Goal: Task Accomplishment & Management: Manage account settings

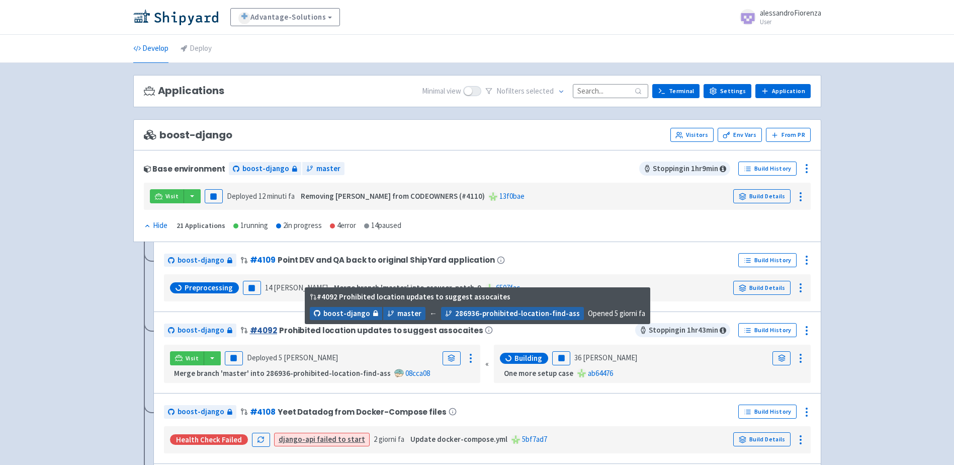
click at [262, 330] on link "# 4092" at bounding box center [263, 330] width 27 height 11
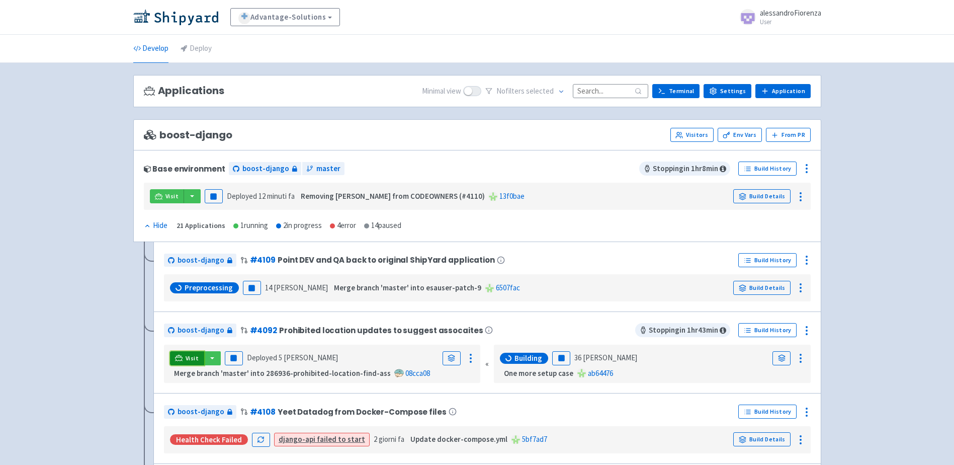
click at [184, 357] on link "Visit" at bounding box center [187, 358] width 34 height 14
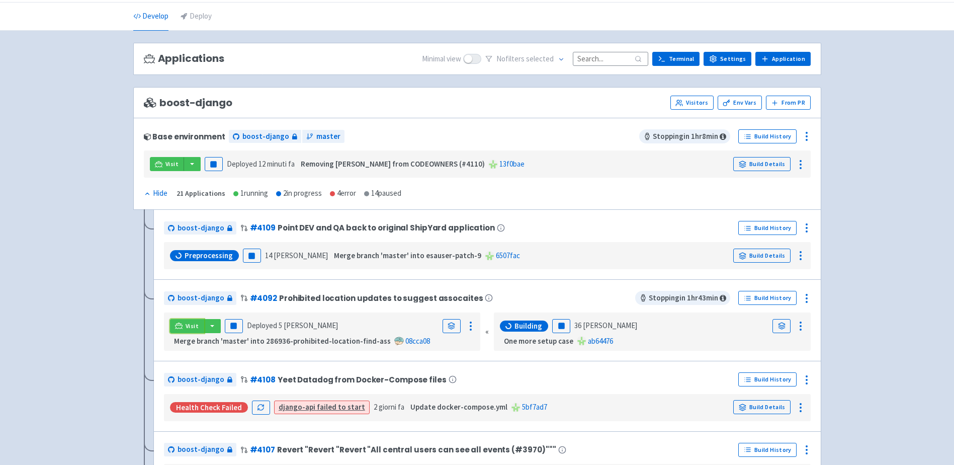
scroll to position [50, 0]
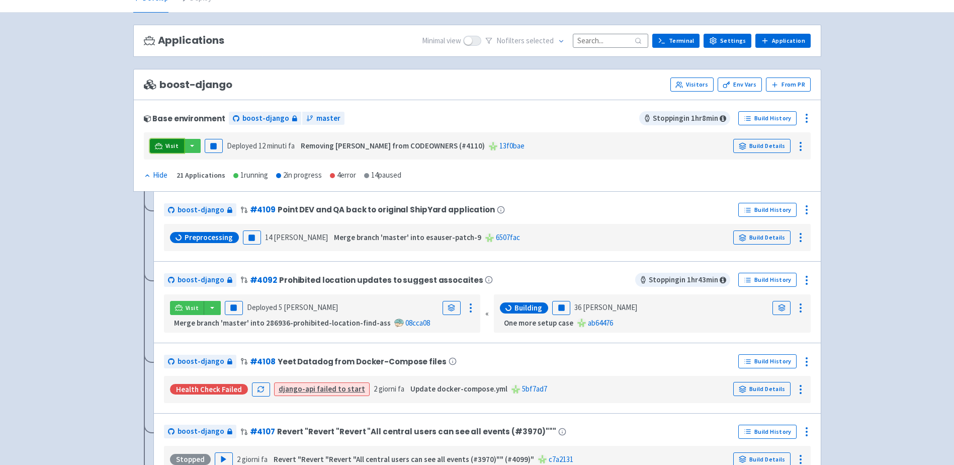
click at [170, 147] on span "Visit" at bounding box center [172, 146] width 13 height 8
click at [208, 312] on button "button" at bounding box center [212, 308] width 17 height 14
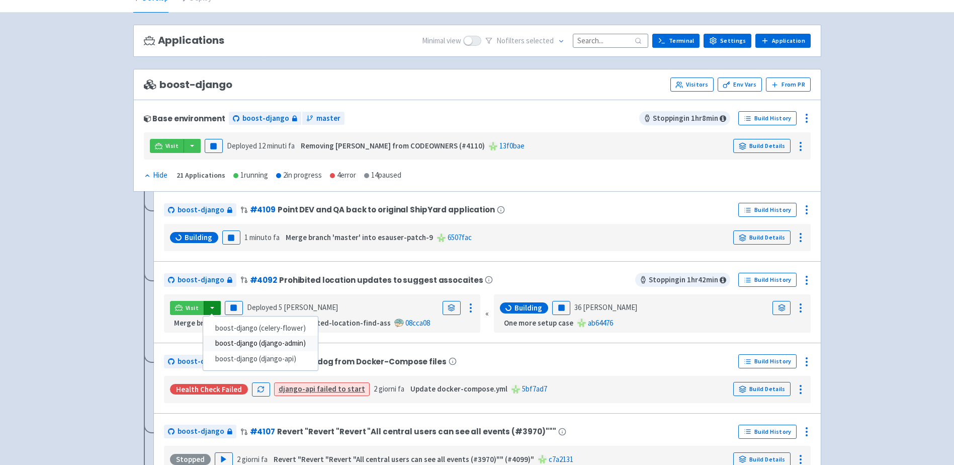
click at [246, 345] on link "boost-django (django-admin)" at bounding box center [260, 344] width 115 height 16
click at [210, 311] on button "button" at bounding box center [212, 308] width 17 height 14
drag, startPoint x: 90, startPoint y: 308, endPoint x: 146, endPoint y: 309, distance: 56.4
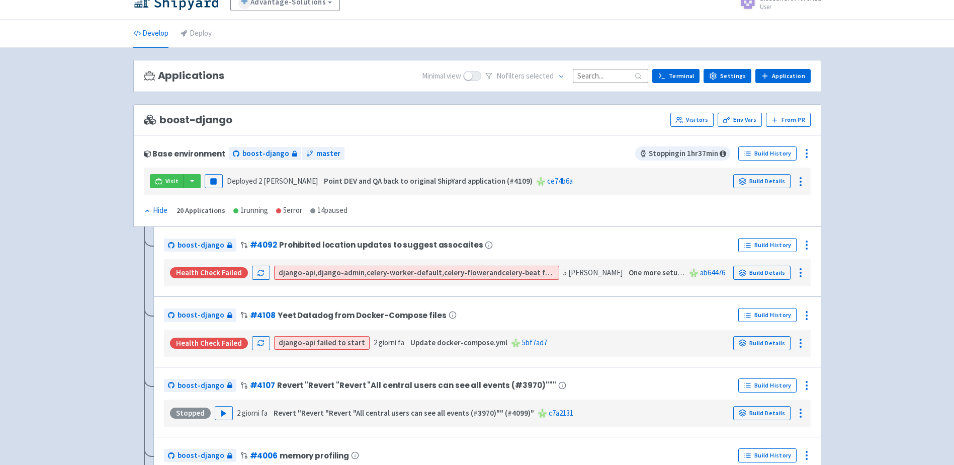
scroll to position [0, 0]
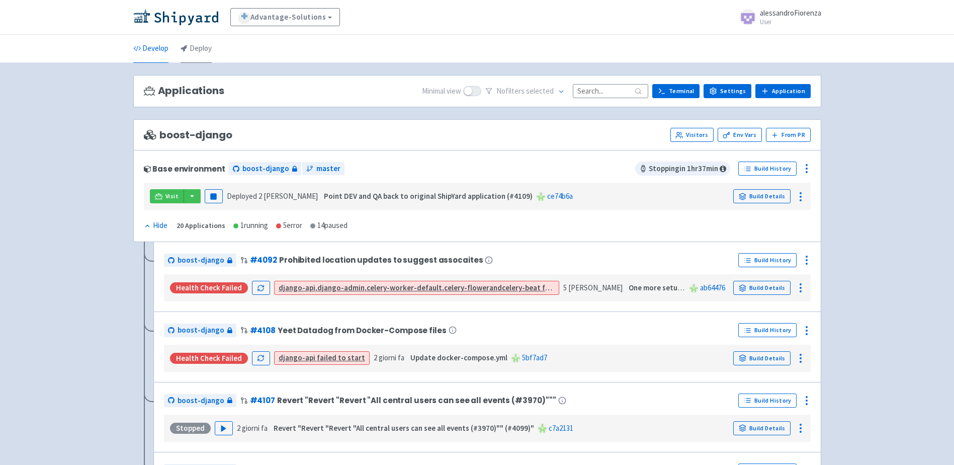
click at [204, 53] on link "Deploy" at bounding box center [196, 49] width 31 height 28
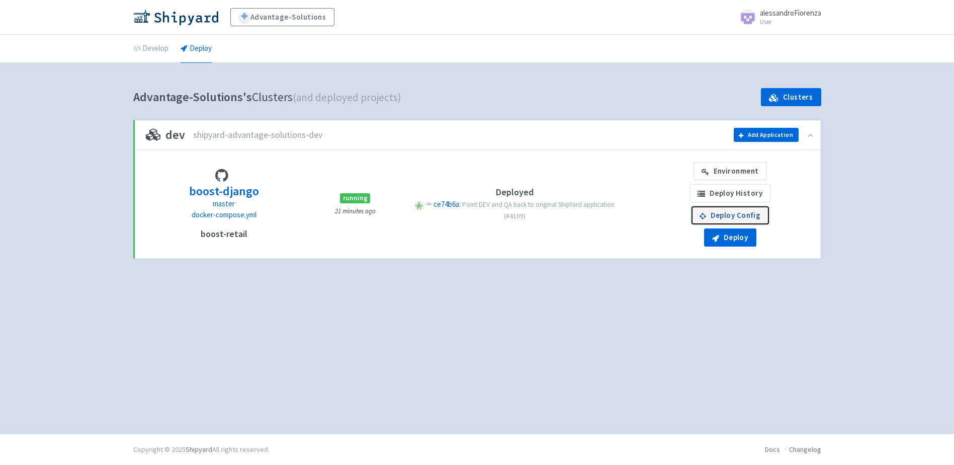
click at [740, 218] on link "Deploy Config" at bounding box center [730, 215] width 77 height 18
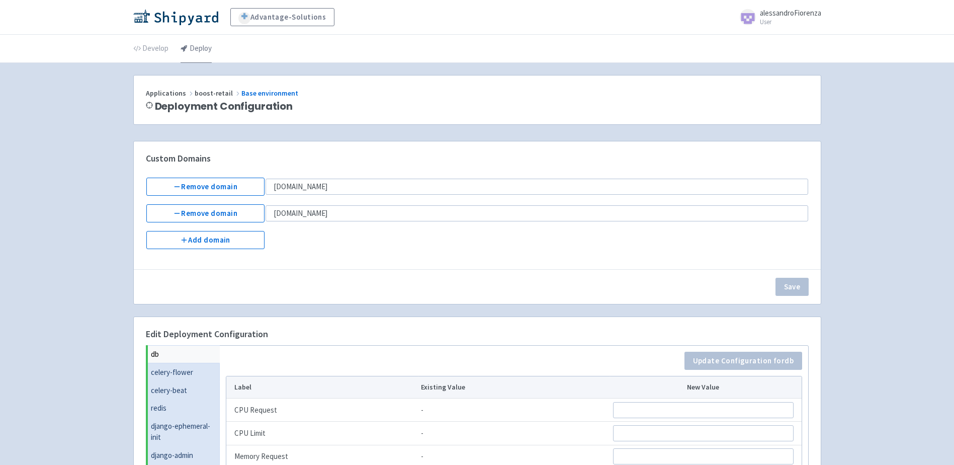
click at [195, 50] on link "Deploy" at bounding box center [196, 49] width 31 height 28
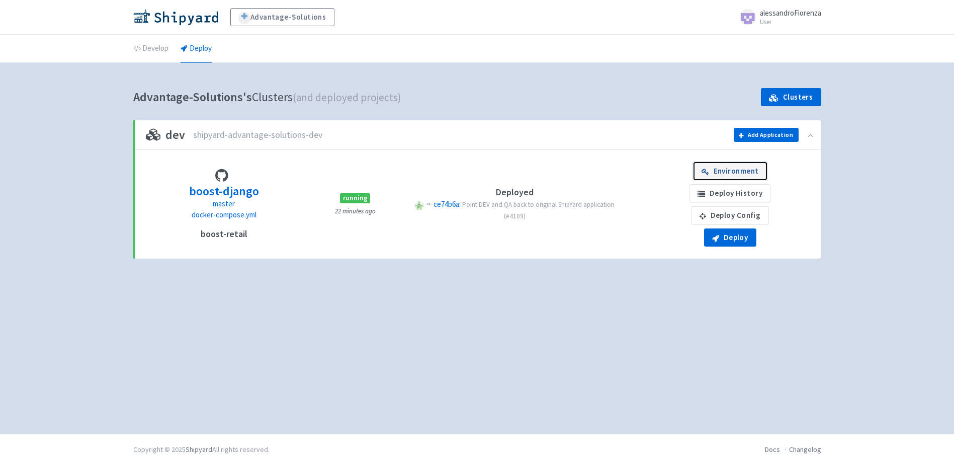
click at [735, 173] on link "Environment" at bounding box center [730, 171] width 73 height 18
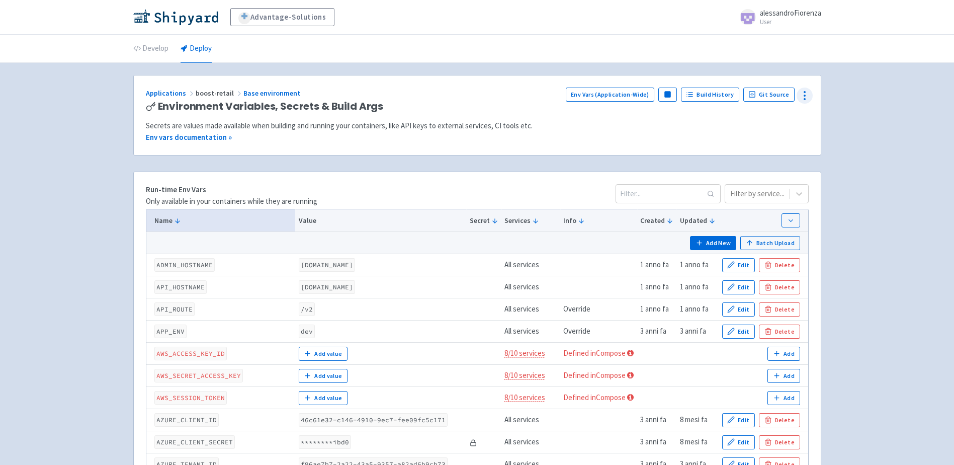
click at [799, 97] on icon at bounding box center [805, 96] width 12 height 12
click at [756, 139] on span "Configure" at bounding box center [750, 136] width 32 height 14
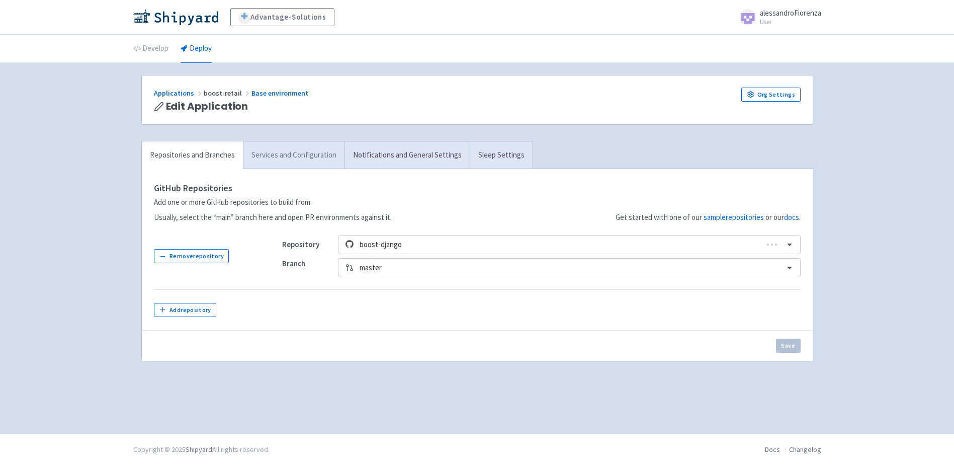
click at [314, 162] on link "Services and Configuration" at bounding box center [294, 155] width 102 height 28
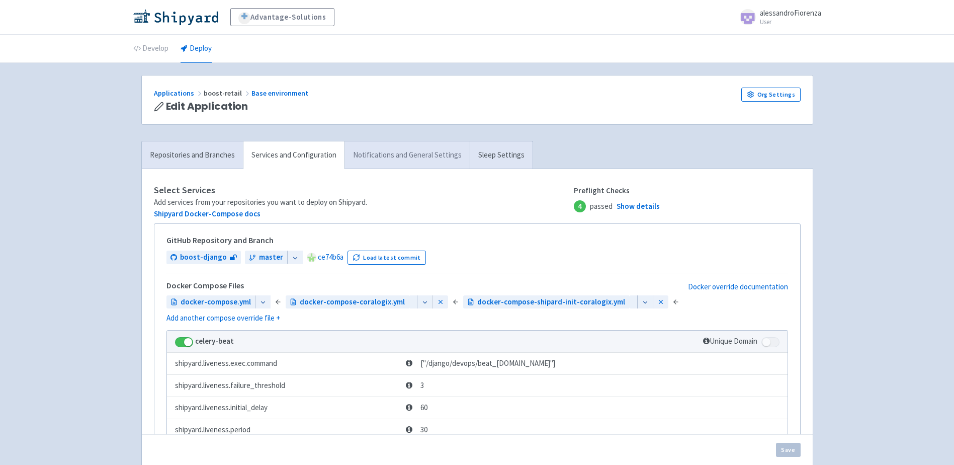
click at [404, 159] on link "Notifications and General Settings" at bounding box center [407, 155] width 125 height 28
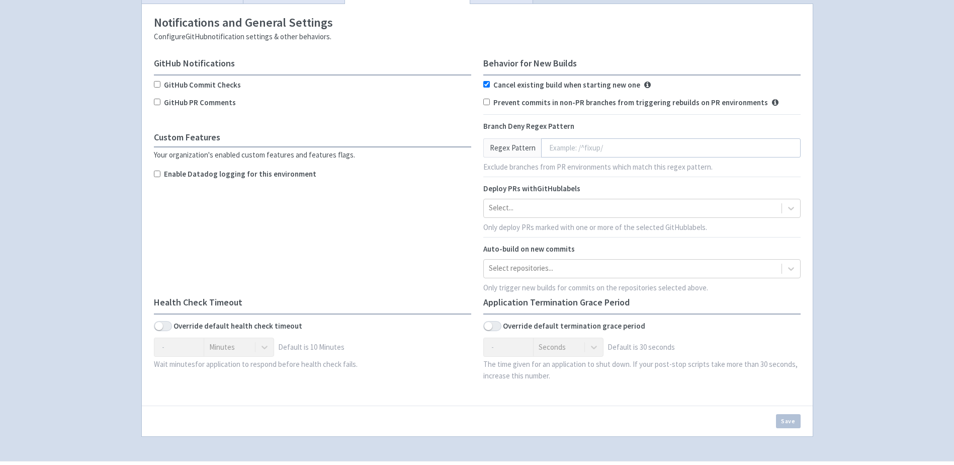
scroll to position [142, 0]
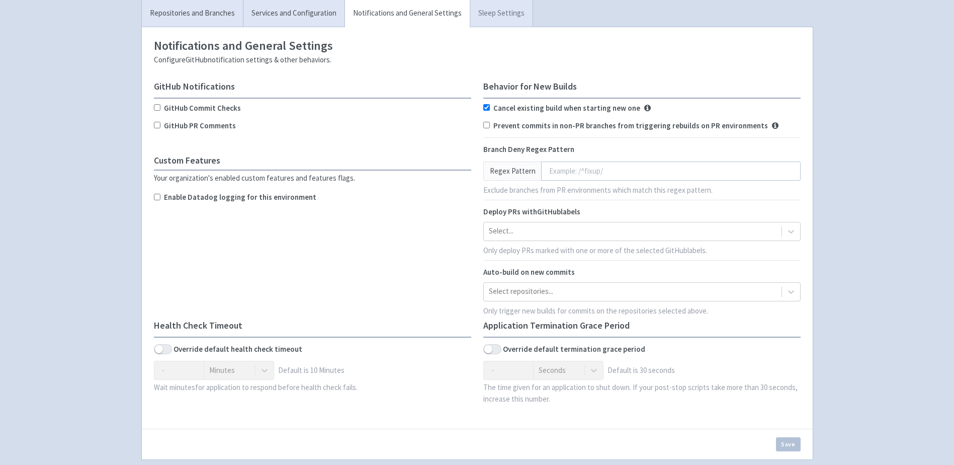
click at [496, 23] on link "Sleep Settings" at bounding box center [501, 13] width 63 height 28
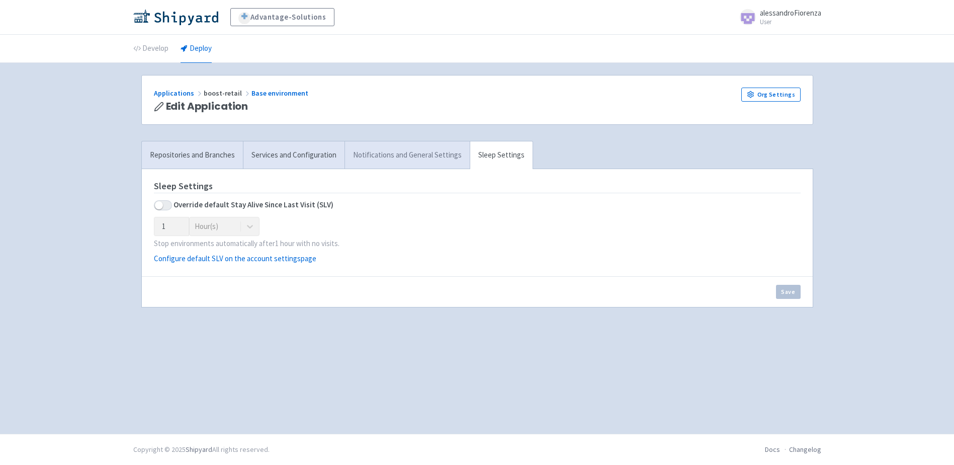
drag, startPoint x: 440, startPoint y: 161, endPoint x: 427, endPoint y: 157, distance: 13.7
click at [440, 161] on link "Notifications and General Settings" at bounding box center [407, 155] width 125 height 28
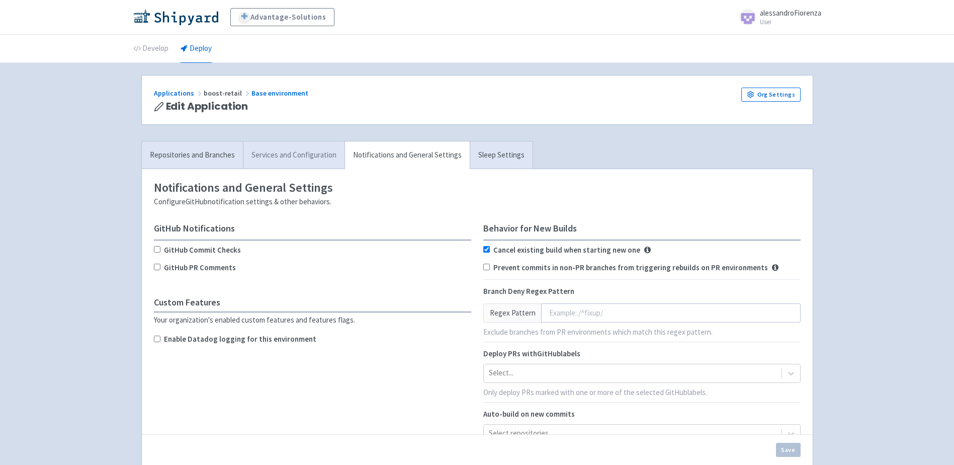
click at [284, 151] on link "Services and Configuration" at bounding box center [294, 155] width 102 height 28
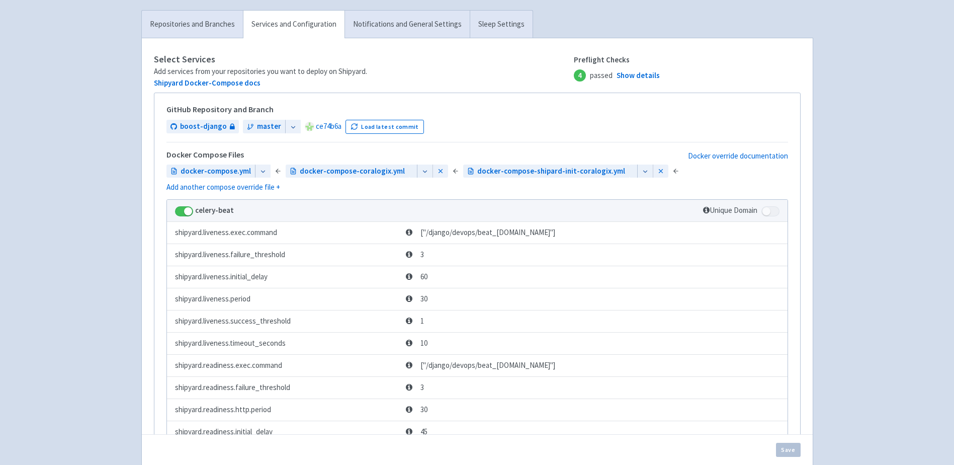
scroll to position [101, 0]
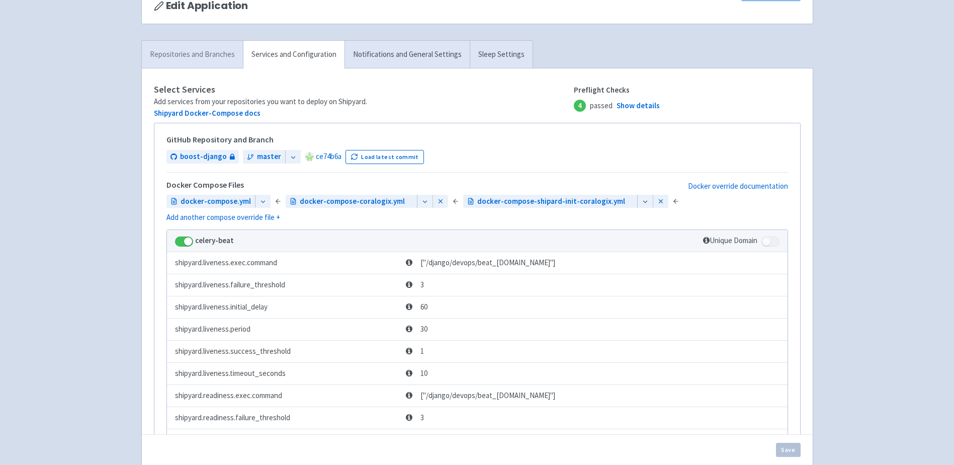
click at [219, 47] on link "Repositories and Branches" at bounding box center [192, 55] width 101 height 28
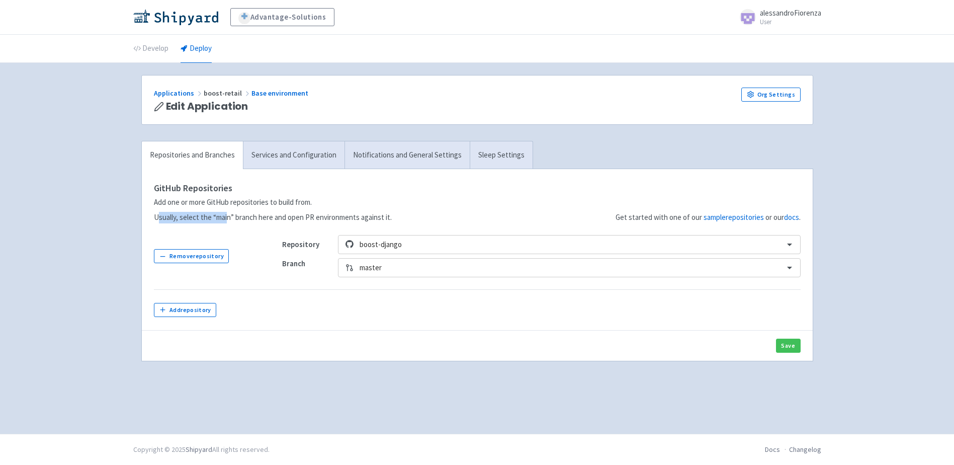
drag, startPoint x: 160, startPoint y: 217, endPoint x: 227, endPoint y: 219, distance: 67.4
click at [227, 219] on p "Usually, select the “main” branch here and open PR environments against it." at bounding box center [273, 218] width 238 height 12
drag, startPoint x: 227, startPoint y: 219, endPoint x: 272, endPoint y: 220, distance: 44.3
click at [271, 220] on p "Usually, select the “main” branch here and open PR environments against it." at bounding box center [273, 218] width 238 height 12
drag, startPoint x: 281, startPoint y: 219, endPoint x: 372, endPoint y: 217, distance: 90.6
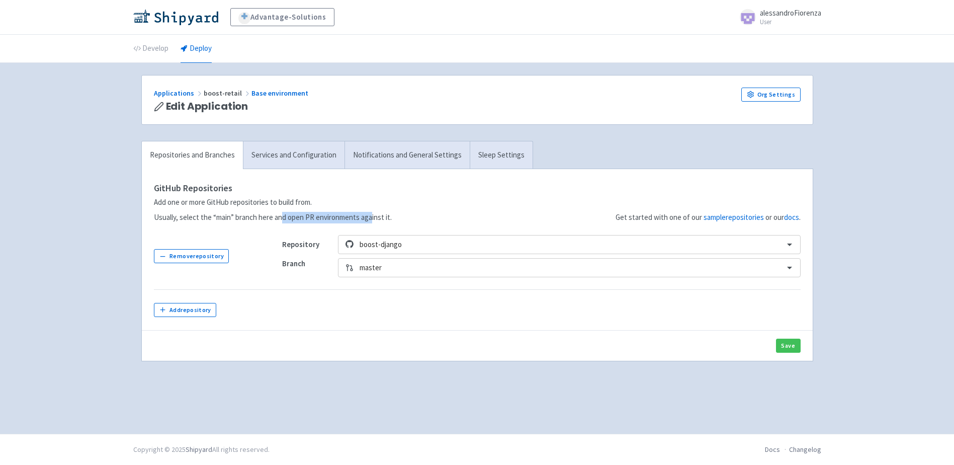
click at [372, 217] on p "Usually, select the “main” branch here and open PR environments against it." at bounding box center [273, 218] width 238 height 12
drag, startPoint x: 372, startPoint y: 217, endPoint x: 451, endPoint y: 219, distance: 79.5
click at [451, 219] on div "Get started with one of our sample repositories or our docs ." at bounding box center [596, 202] width 409 height 42
drag, startPoint x: 330, startPoint y: 218, endPoint x: 372, endPoint y: 218, distance: 42.3
click at [372, 218] on p "Usually, select the “main” branch here and open PR environments against it." at bounding box center [273, 218] width 238 height 12
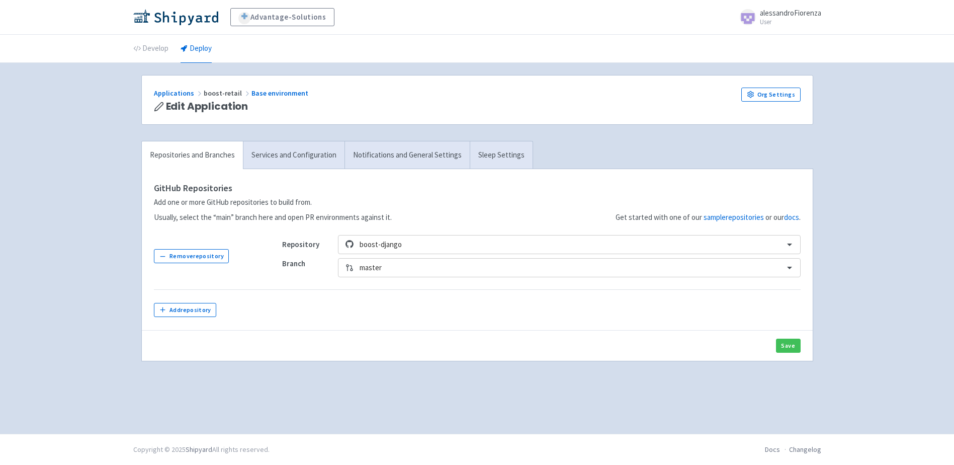
drag, startPoint x: 372, startPoint y: 218, endPoint x: 428, endPoint y: 220, distance: 55.4
click at [461, 221] on div "Get started with one of our sample repositories or our docs ." at bounding box center [596, 202] width 409 height 42
drag, startPoint x: 148, startPoint y: 217, endPoint x: 400, endPoint y: 218, distance: 252.1
click at [400, 218] on div "GitHub Repositories Add one or more GitHub repositories to build from. Usually,…" at bounding box center [477, 249] width 671 height 161
drag, startPoint x: 400, startPoint y: 218, endPoint x: 477, endPoint y: 221, distance: 77.0
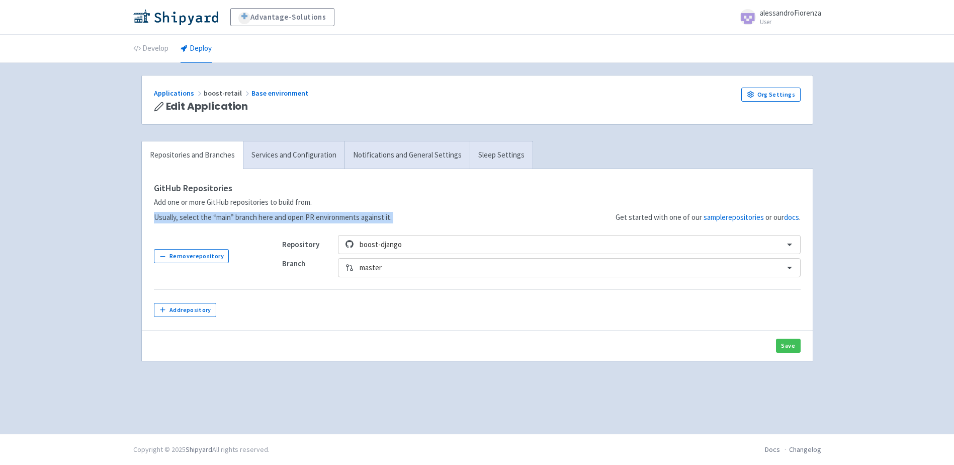
click at [477, 221] on div "Get started with one of our sample repositories or our docs ." at bounding box center [596, 202] width 409 height 42
